Goal: Information Seeking & Learning: Learn about a topic

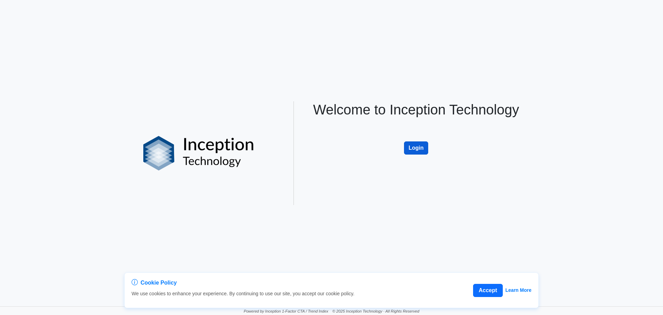
click at [418, 147] on button "Login" at bounding box center [416, 147] width 24 height 13
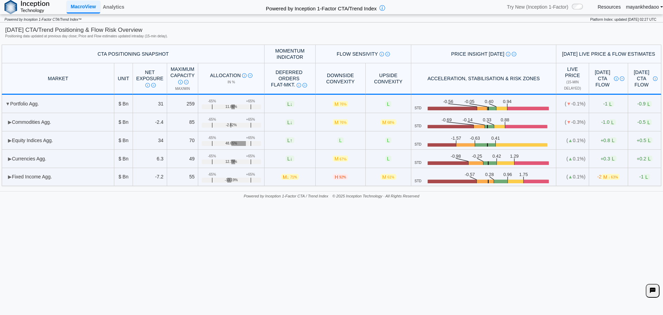
click at [608, 6] on link "Resources" at bounding box center [609, 7] width 23 height 6
click at [18, 122] on td "▶ Commodities Agg." at bounding box center [58, 122] width 113 height 18
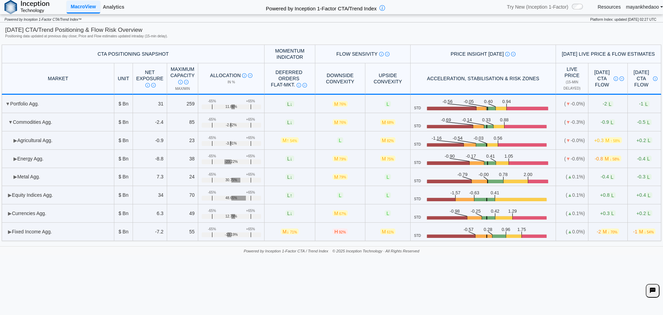
click at [120, 2] on link "Analytics" at bounding box center [113, 7] width 27 height 12
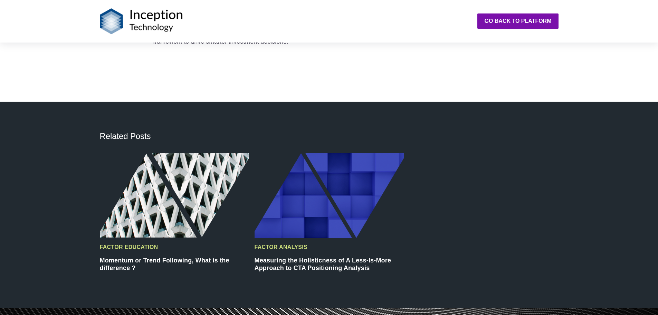
scroll to position [1900, 0]
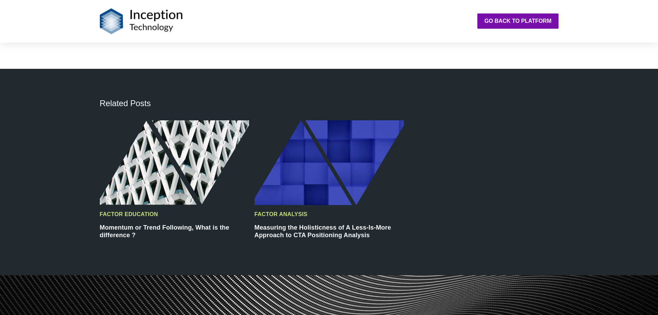
click at [303, 190] on img at bounding box center [329, 162] width 149 height 84
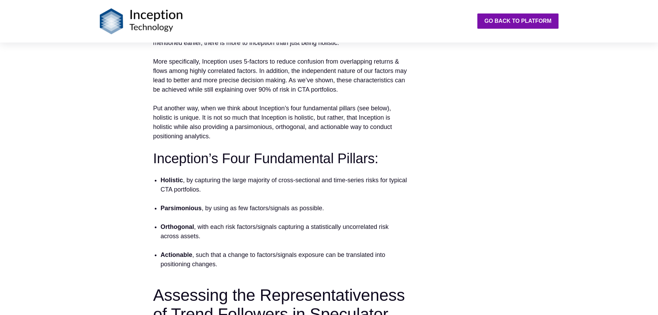
scroll to position [1312, 0]
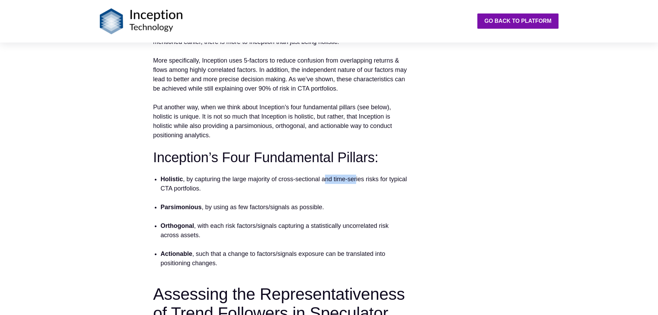
drag, startPoint x: 327, startPoint y: 181, endPoint x: 357, endPoint y: 181, distance: 30.0
click at [357, 181] on li "Holistic , by capturing the large majority of cross-sectional and time-series r…" at bounding box center [284, 188] width 247 height 28
click at [453, 180] on div "Simplifying How We Understand CTA Positioning In the investment world, there ar…" at bounding box center [329, 73] width 464 height 1909
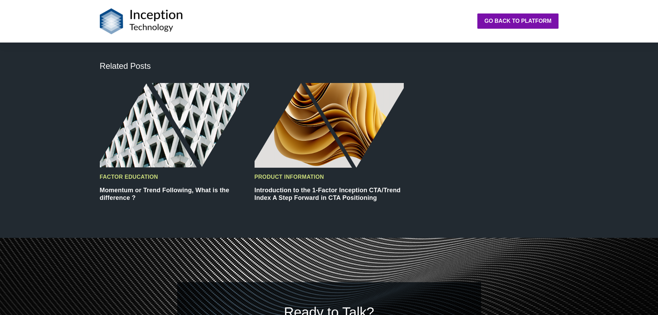
scroll to position [2383, 0]
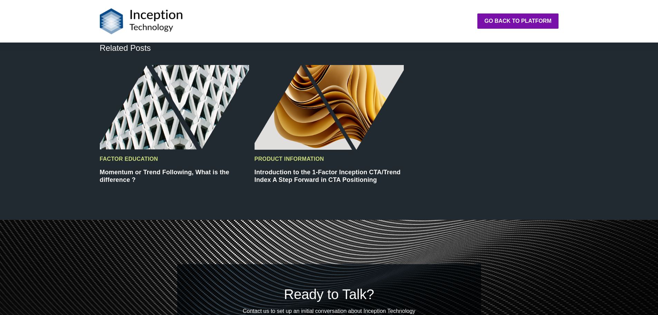
click at [334, 114] on img at bounding box center [329, 107] width 149 height 84
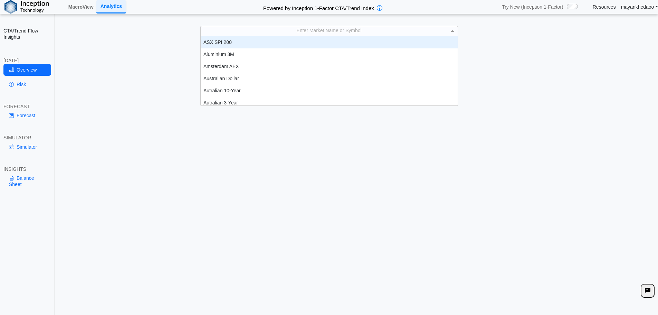
click at [439, 32] on div "Enter Market Name or Symbol" at bounding box center [329, 30] width 257 height 9
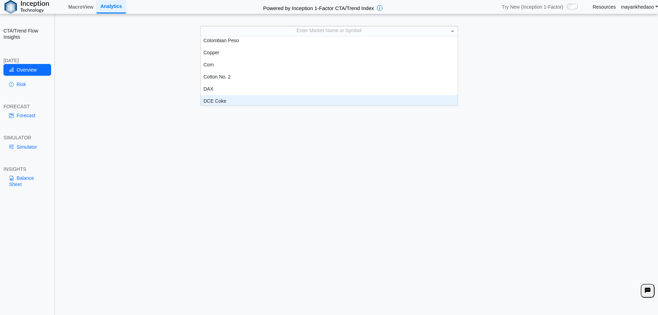
scroll to position [281, 0]
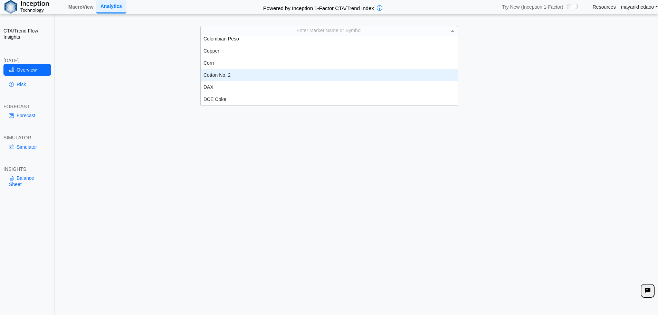
click at [234, 77] on div "Cotton No. 2" at bounding box center [329, 75] width 257 height 12
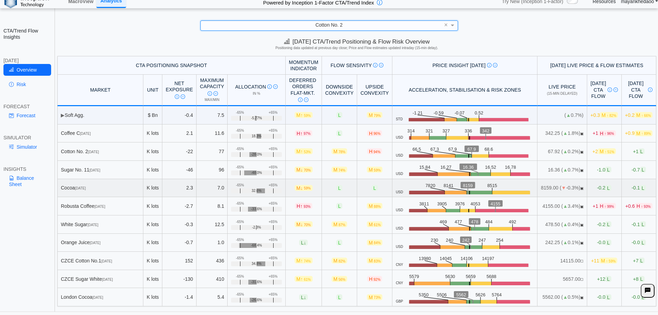
scroll to position [11, 0]
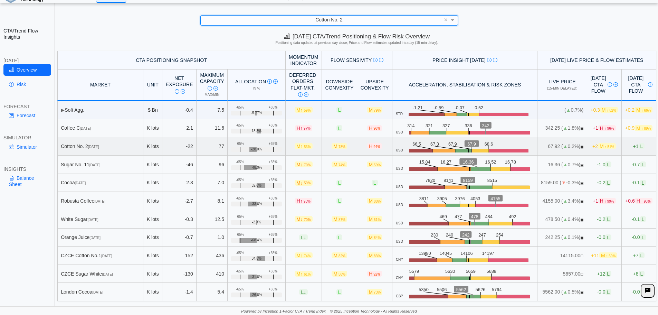
click at [469, 151] on line at bounding box center [469, 152] width 0 height 6
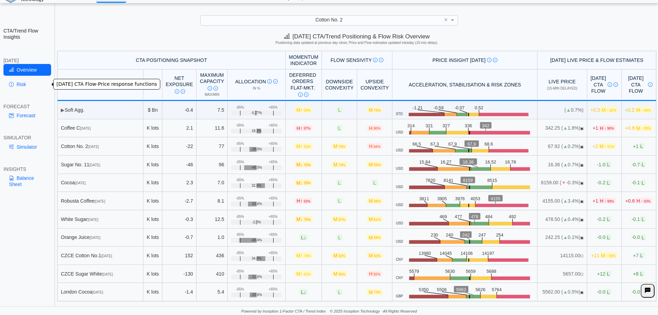
click at [20, 82] on link "Risk" at bounding box center [27, 84] width 48 height 12
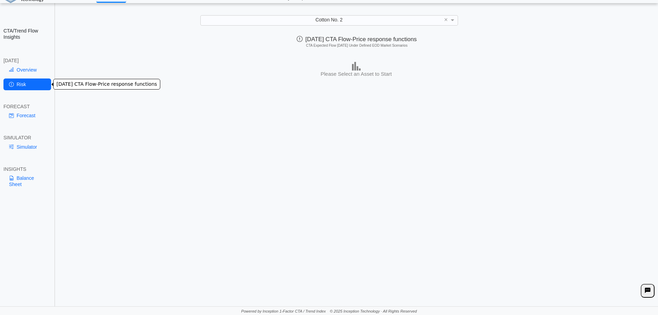
scroll to position [0, 0]
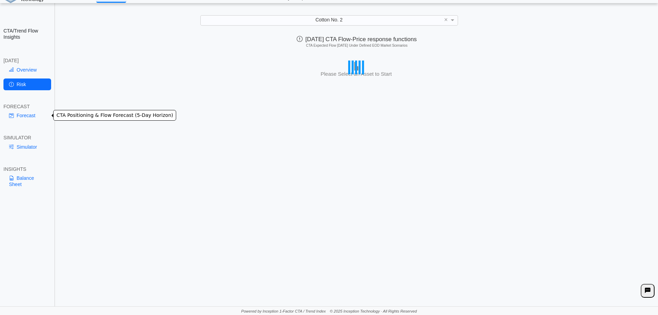
click at [29, 117] on link "Forecast" at bounding box center [27, 115] width 48 height 12
